Goal: Navigation & Orientation: Understand site structure

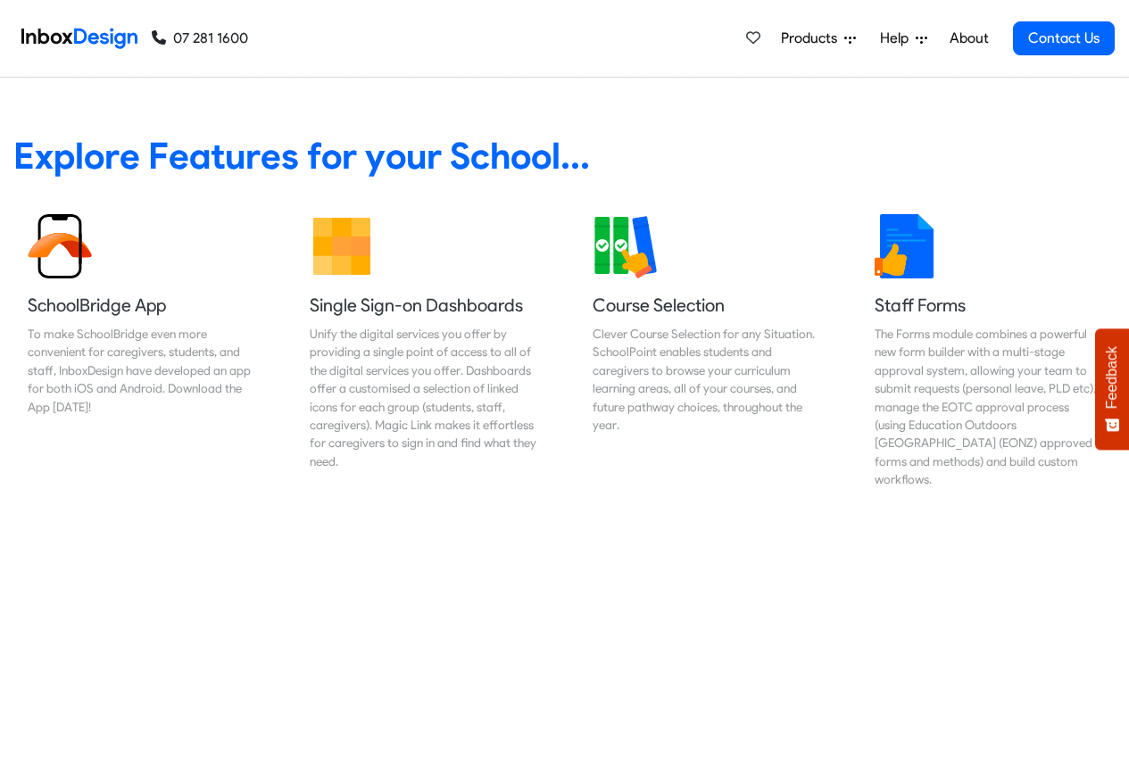
scroll to position [750, 0]
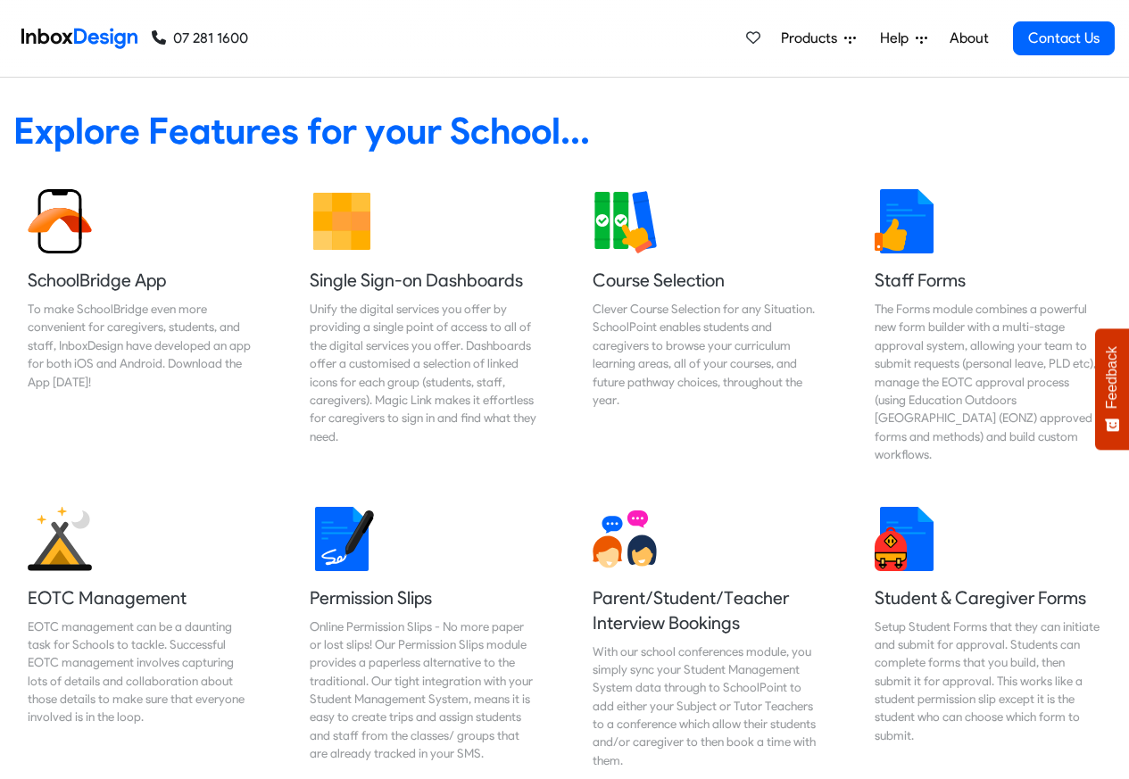
click at [970, 38] on link "About" at bounding box center [968, 39] width 49 height 36
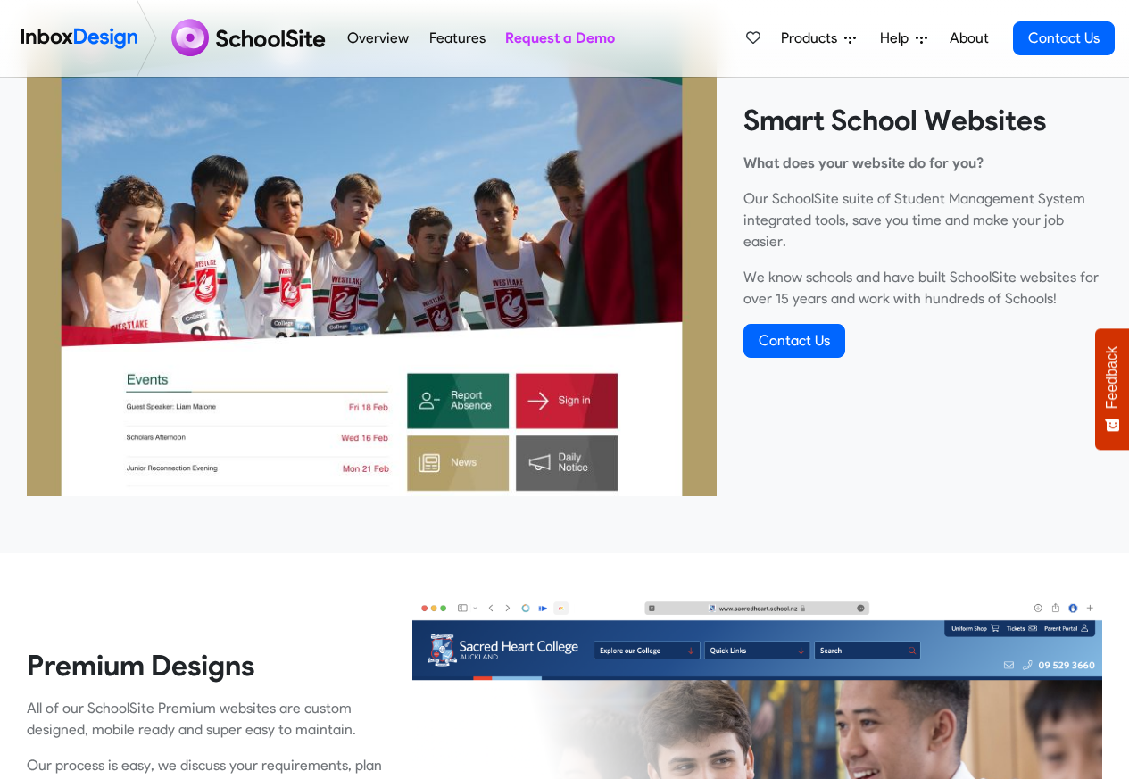
scroll to position [750, 0]
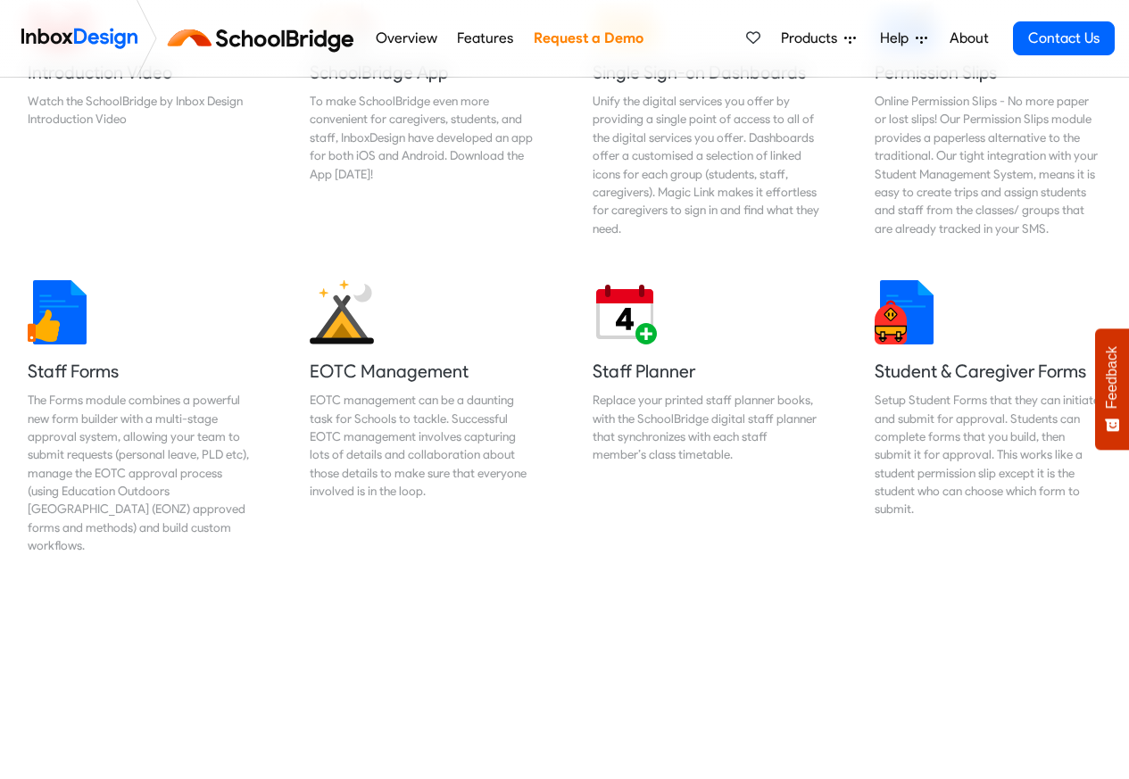
scroll to position [750, 0]
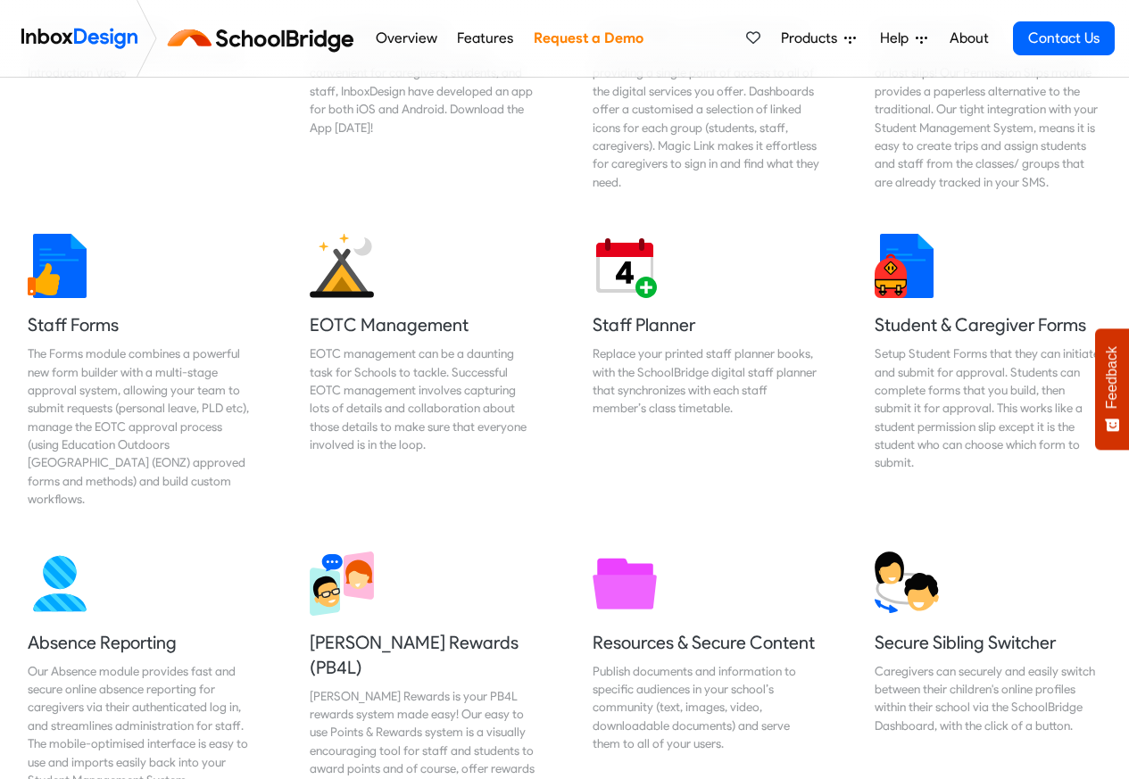
click at [1115, 12] on nav "Overview Features Request a Demo Products Mobile APP Pricing Free Webinars & Tr…" at bounding box center [564, 39] width 1129 height 78
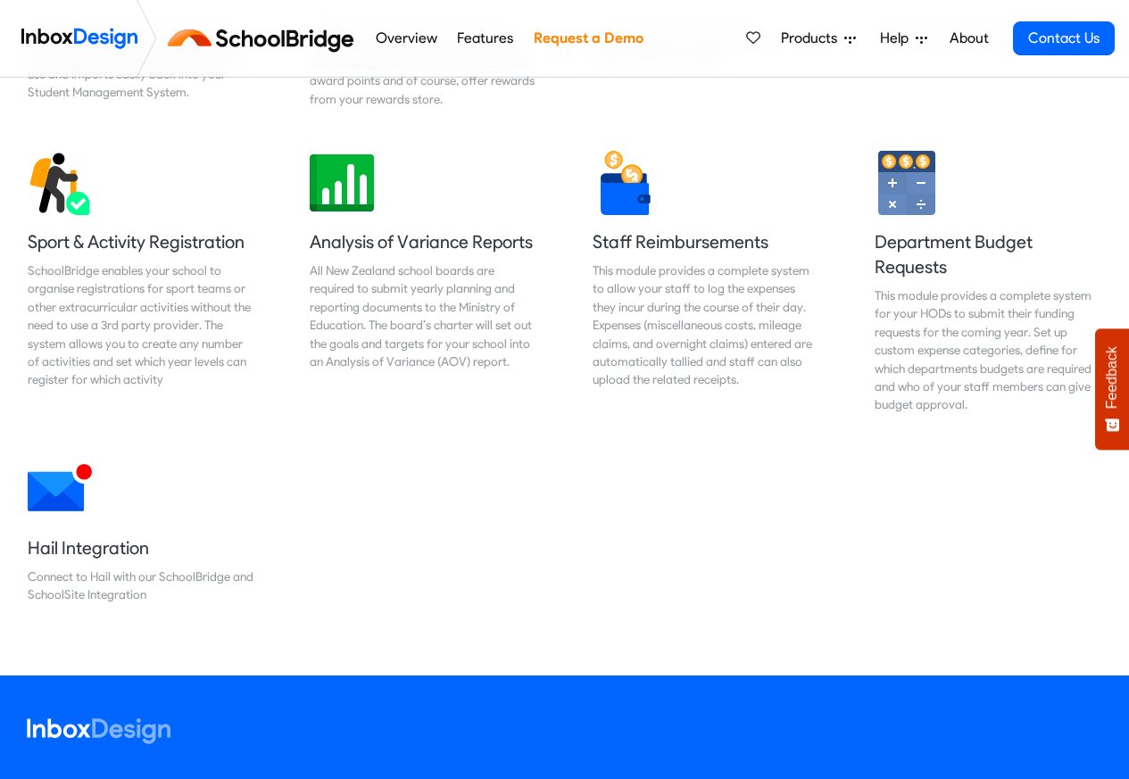
scroll to position [1499, 0]
